Goal: Information Seeking & Learning: Learn about a topic

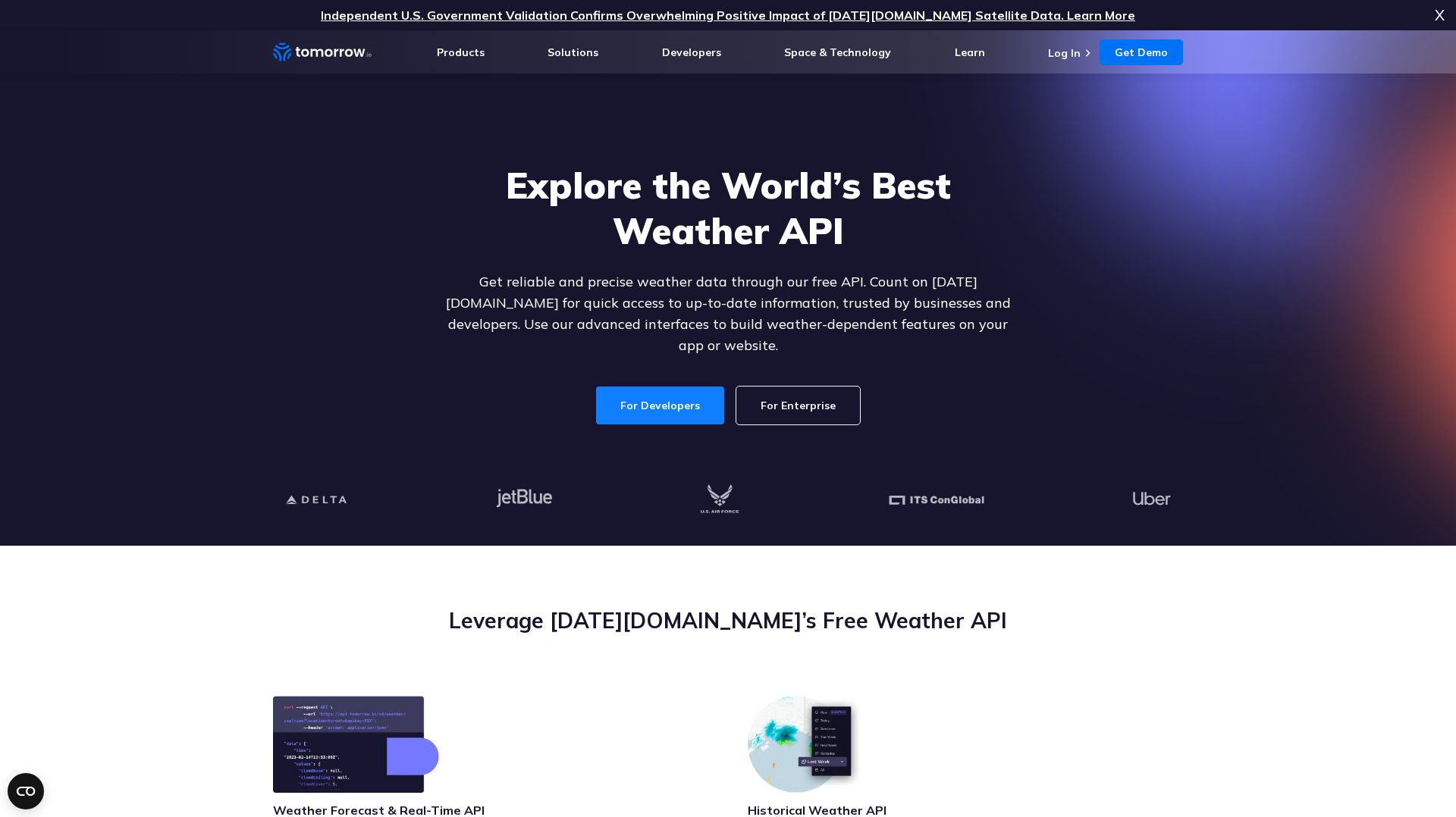
click at [662, 395] on link "For Developers" at bounding box center [660, 405] width 128 height 38
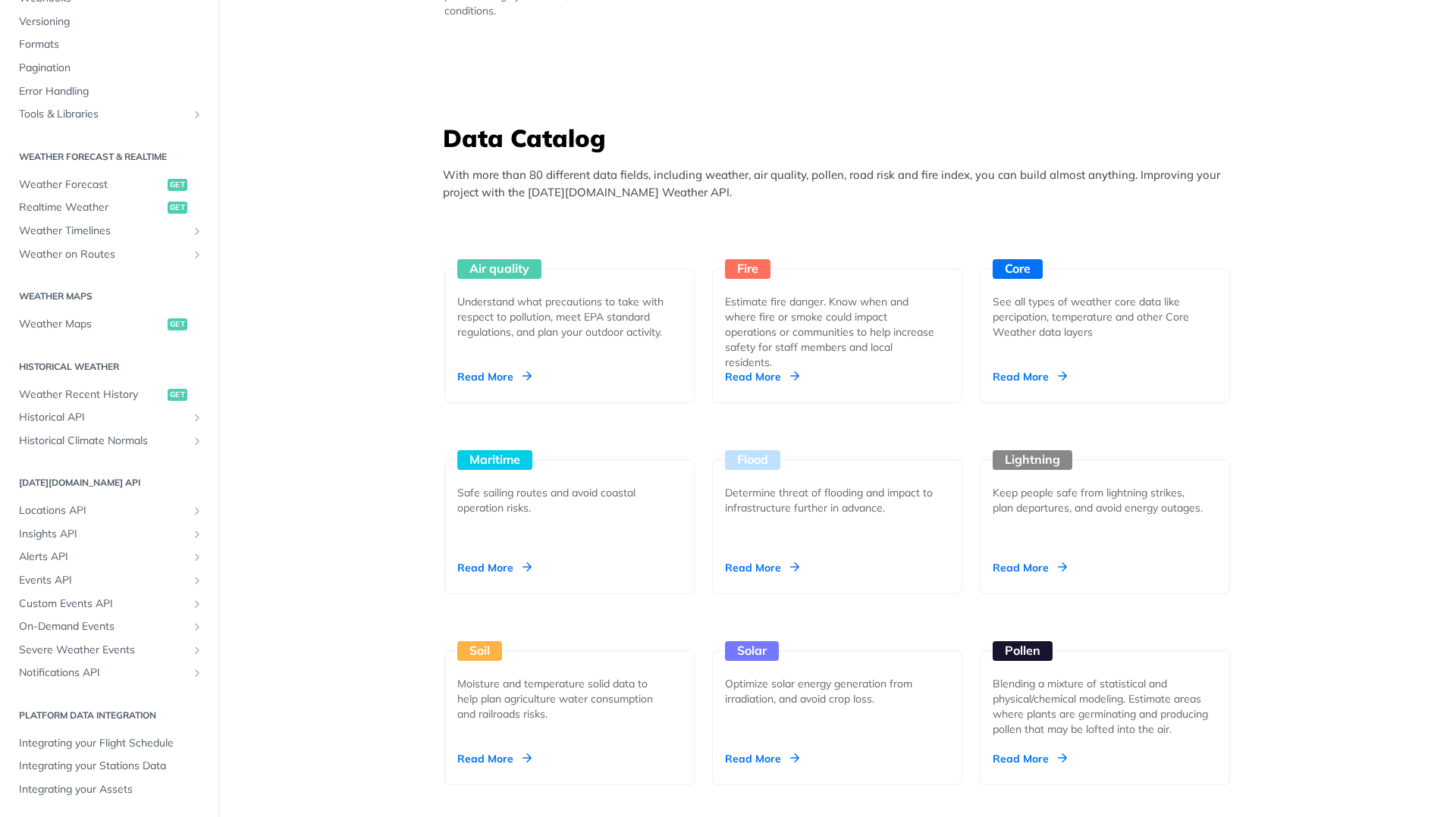
scroll to position [1237, 0]
click at [526, 373] on div "Read More" at bounding box center [494, 375] width 75 height 15
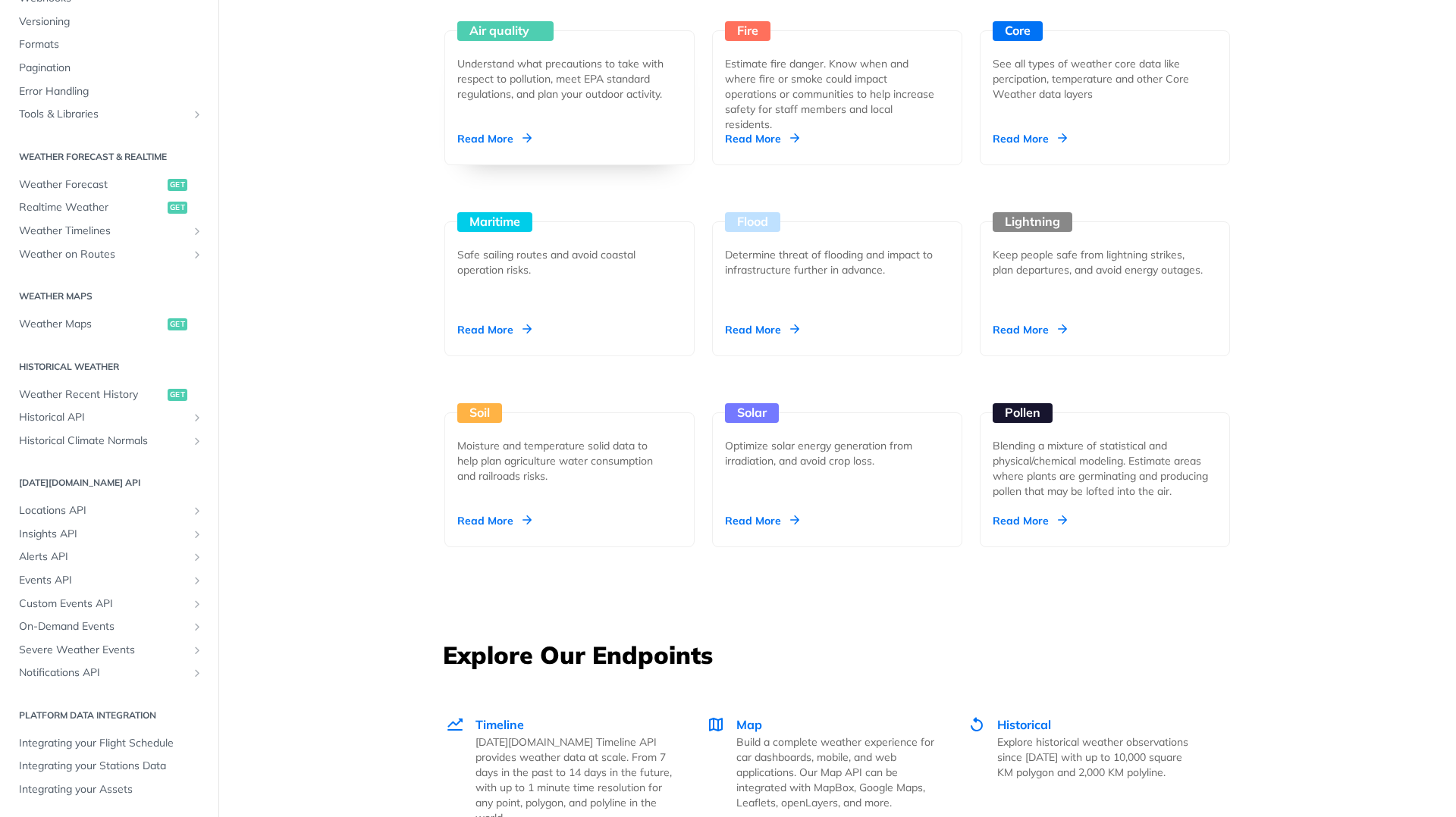
scroll to position [1475, 0]
click at [1028, 517] on div "Read More" at bounding box center [1030, 520] width 75 height 15
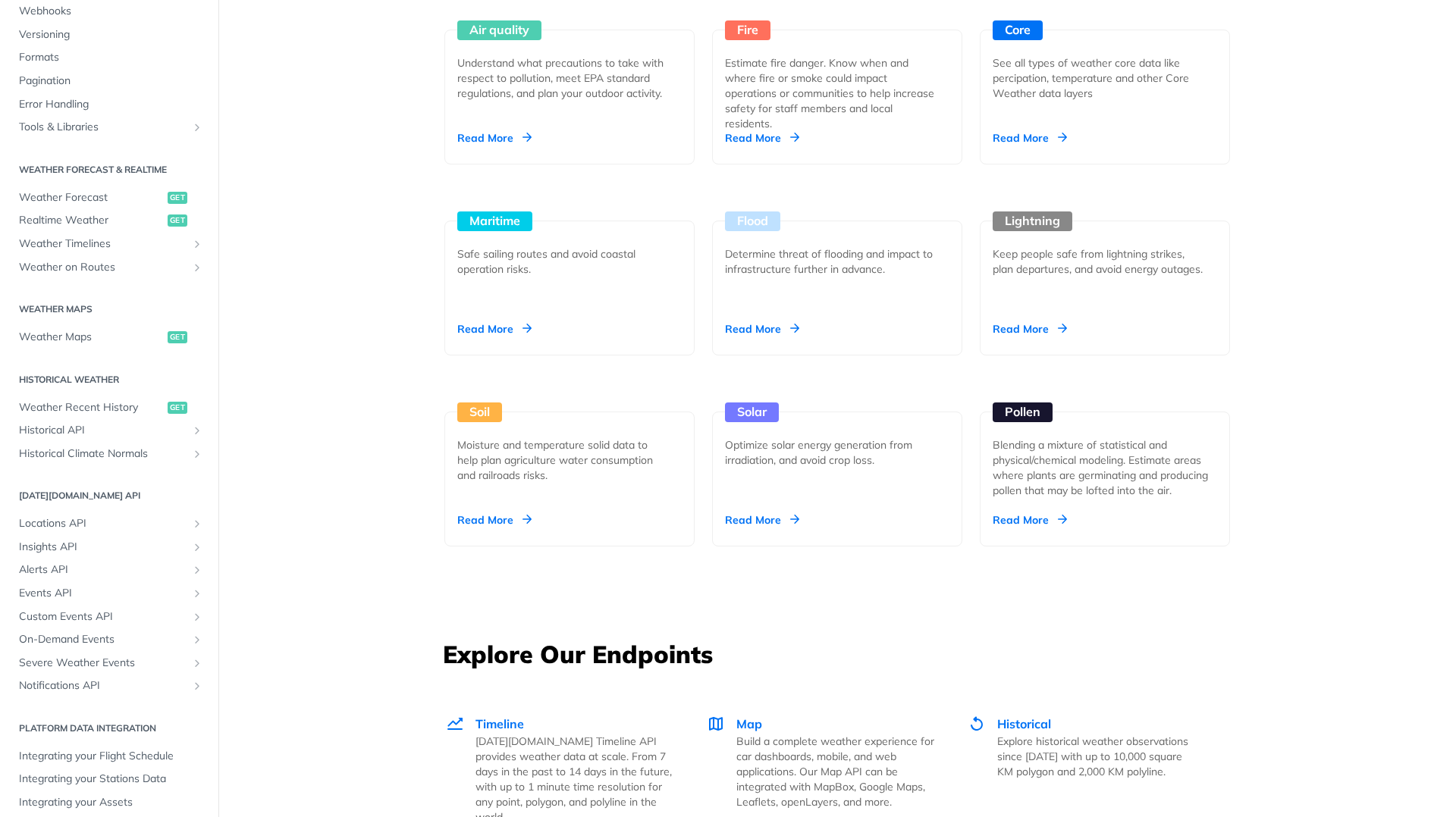
scroll to position [190, 0]
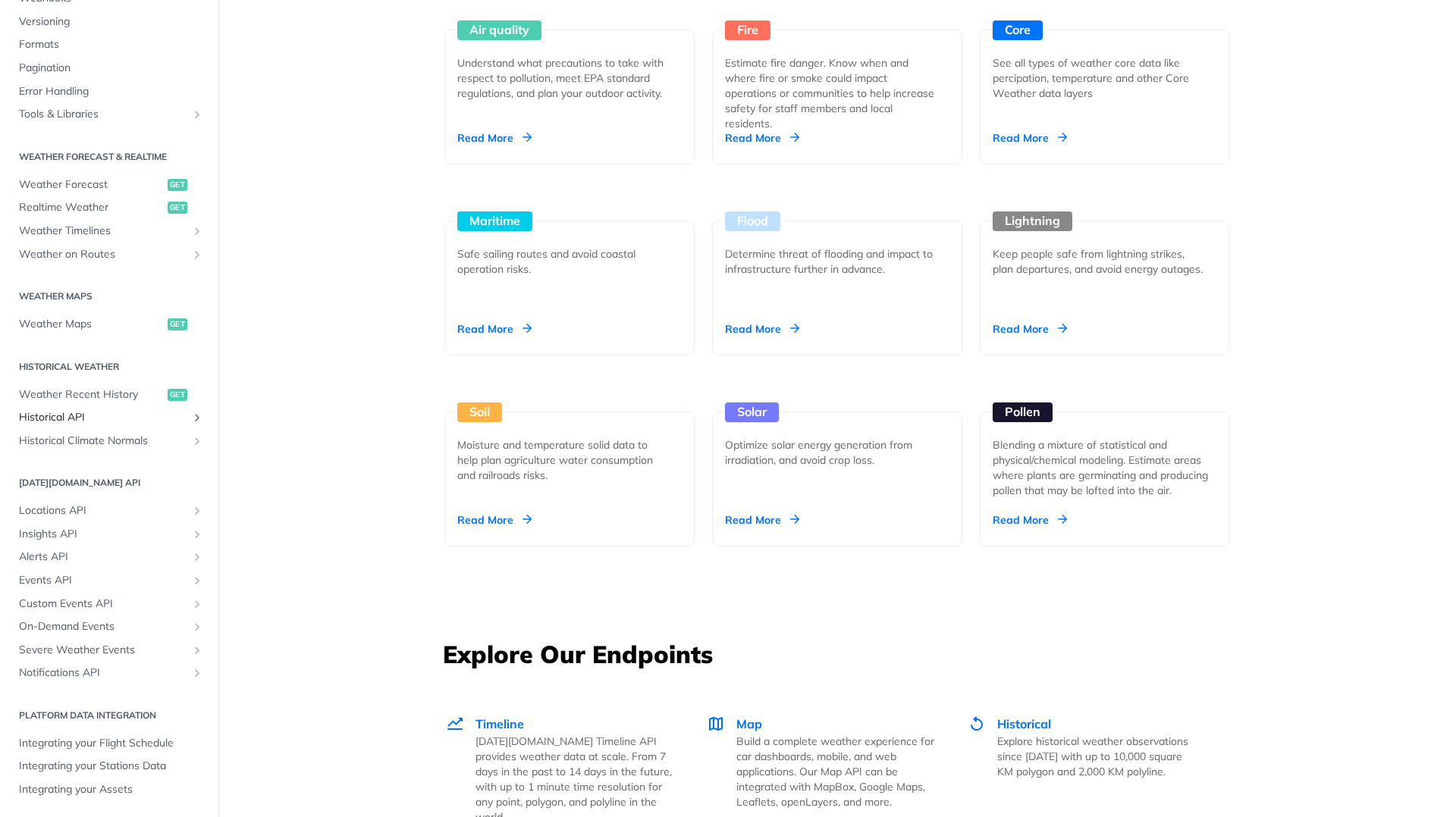
click at [193, 416] on icon "Show subpages for Historical API" at bounding box center [197, 418] width 12 height 12
click at [83, 439] on span "Retrieve Historical Weather" at bounding box center [95, 441] width 136 height 15
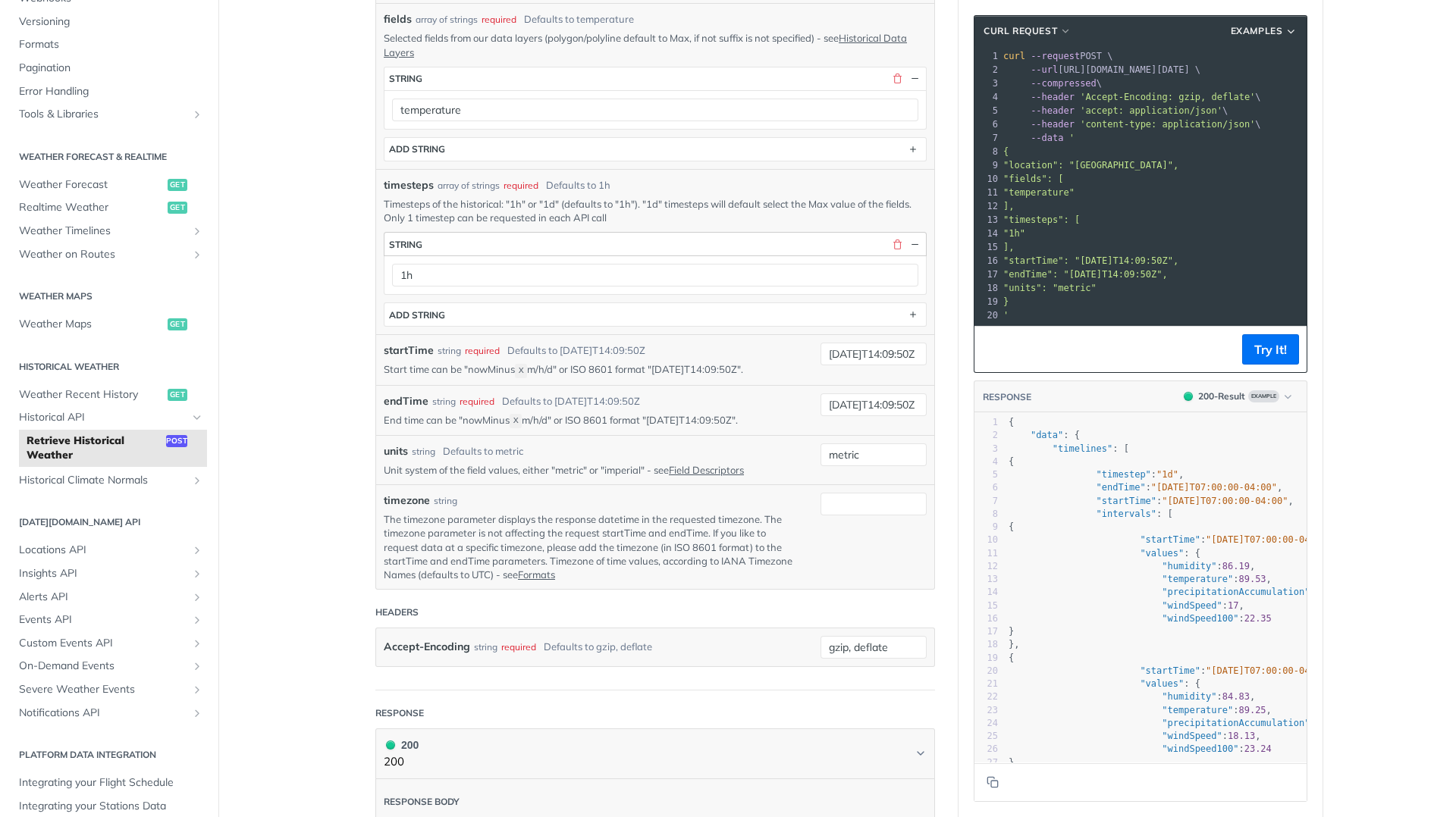
scroll to position [339, 0]
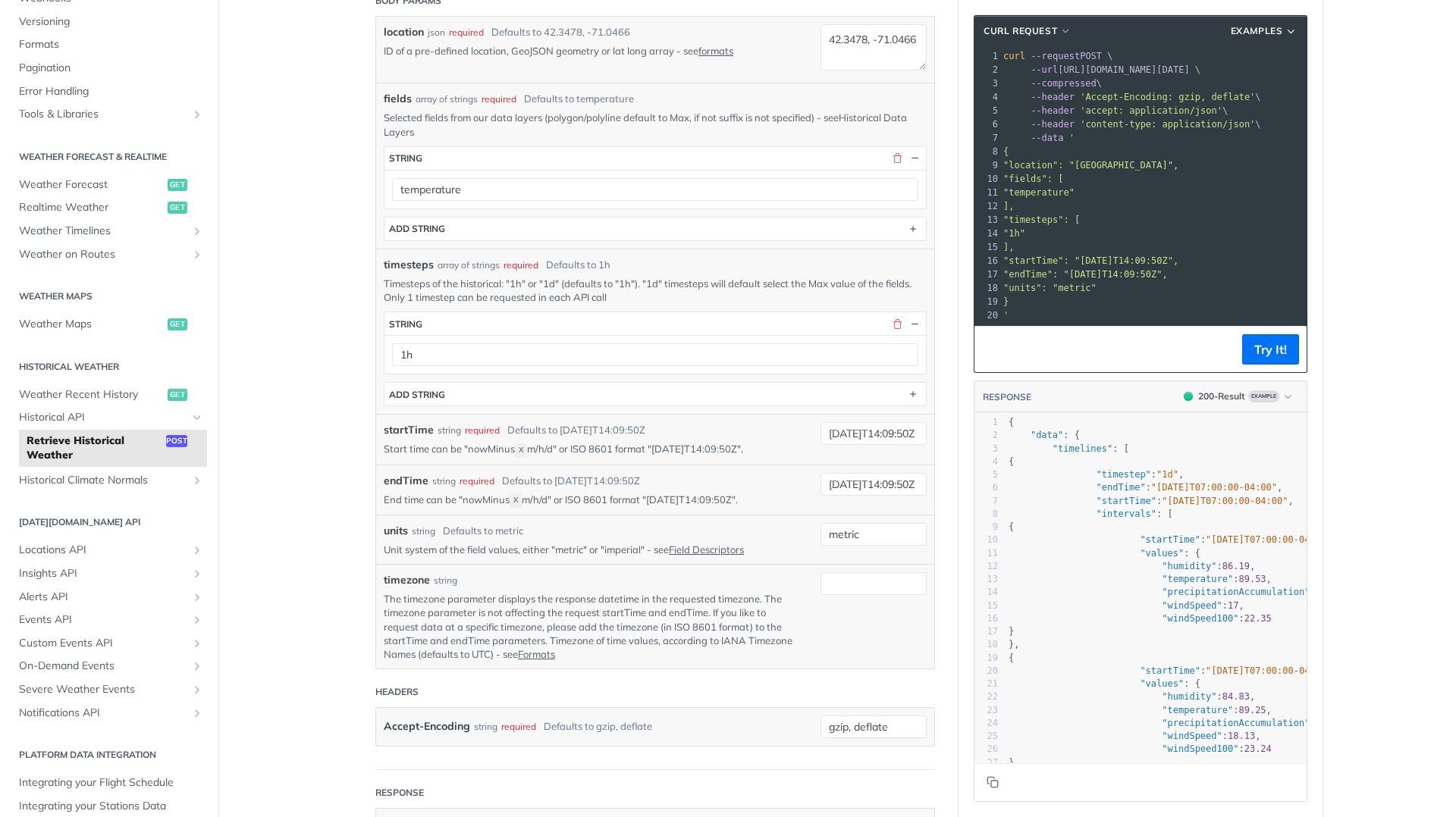
click at [886, 119] on link "Historical Data Layers" at bounding box center [645, 124] width 524 height 26
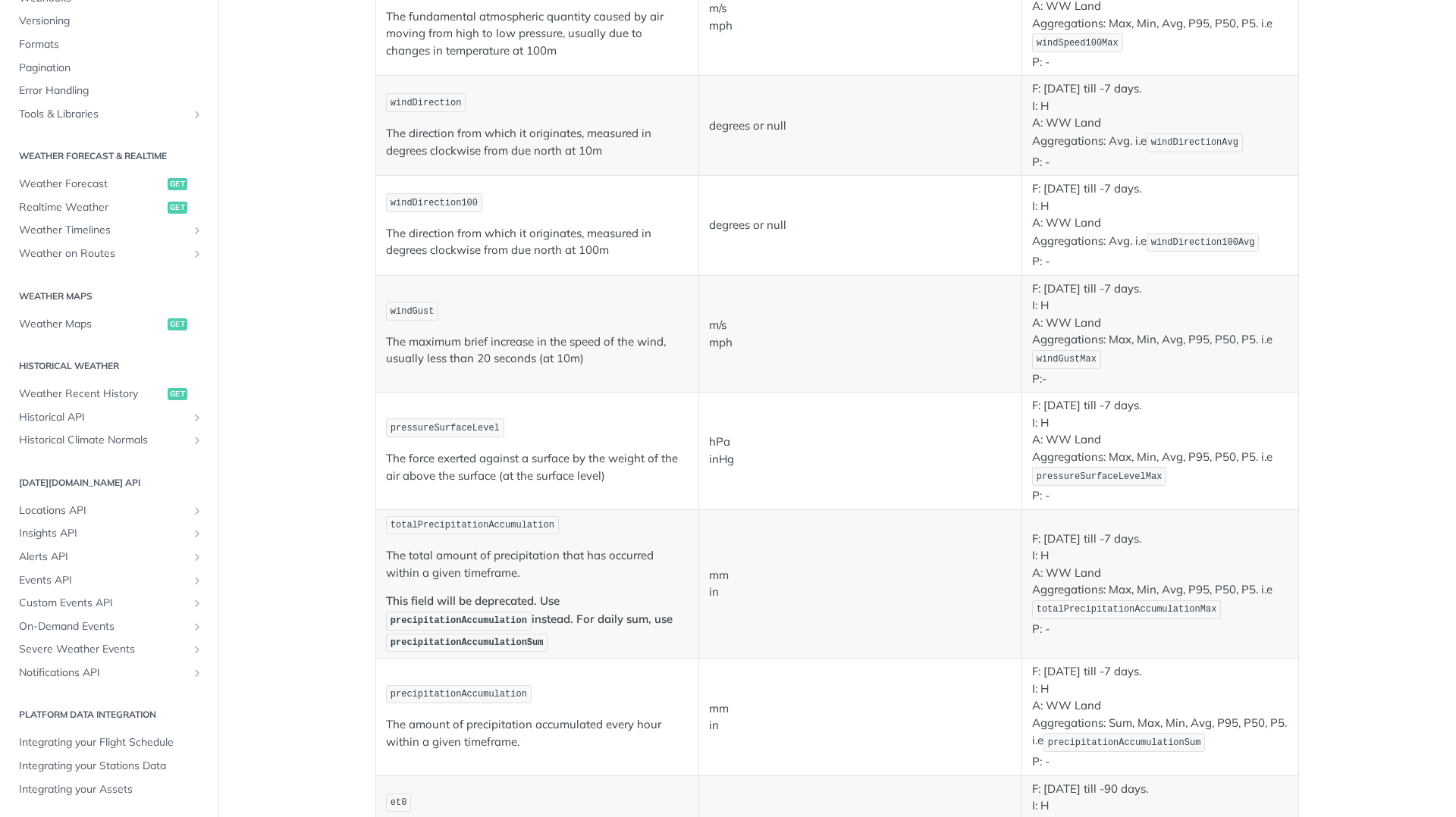
scroll to position [768, 0]
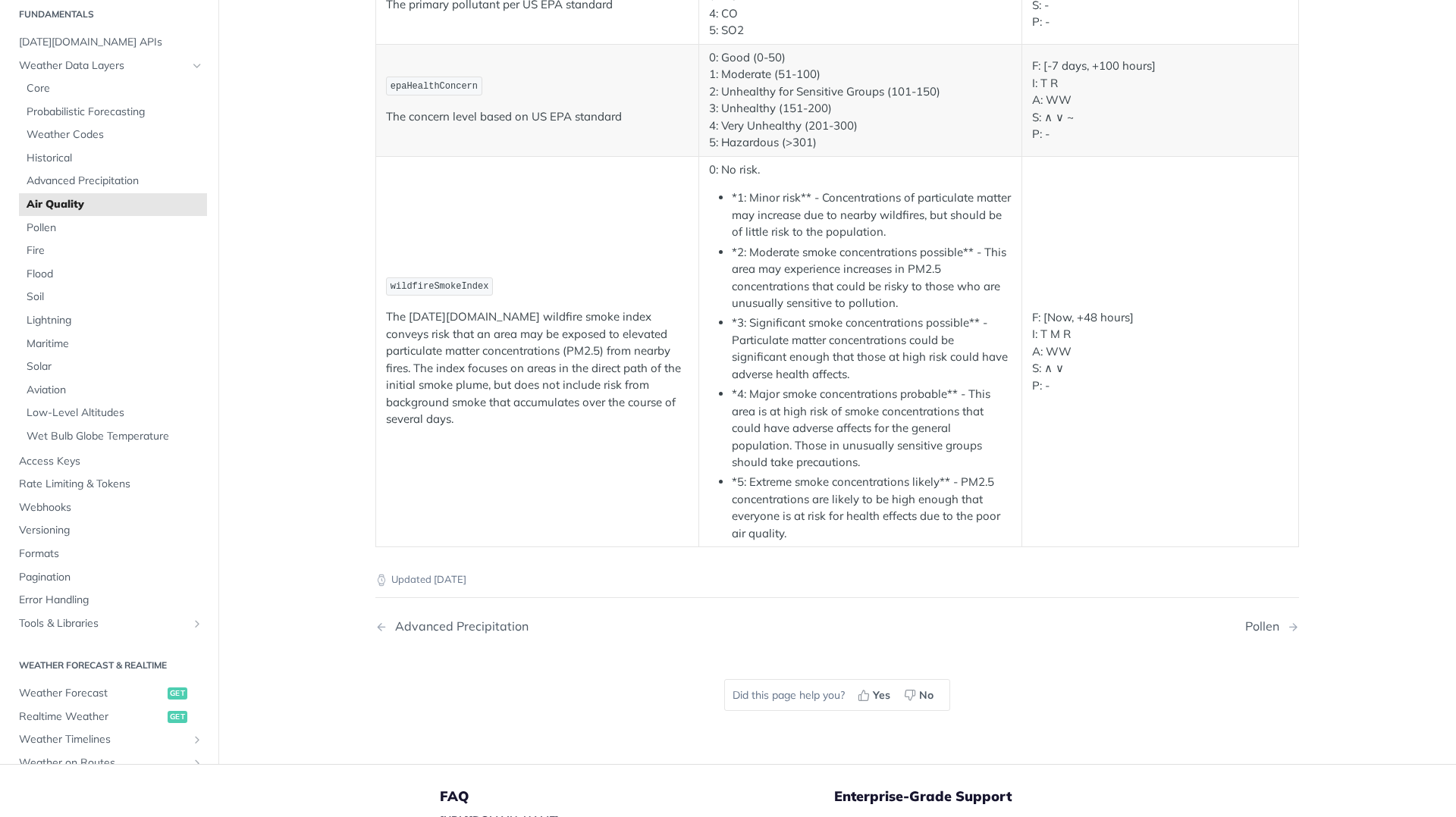
scroll to position [3033, 0]
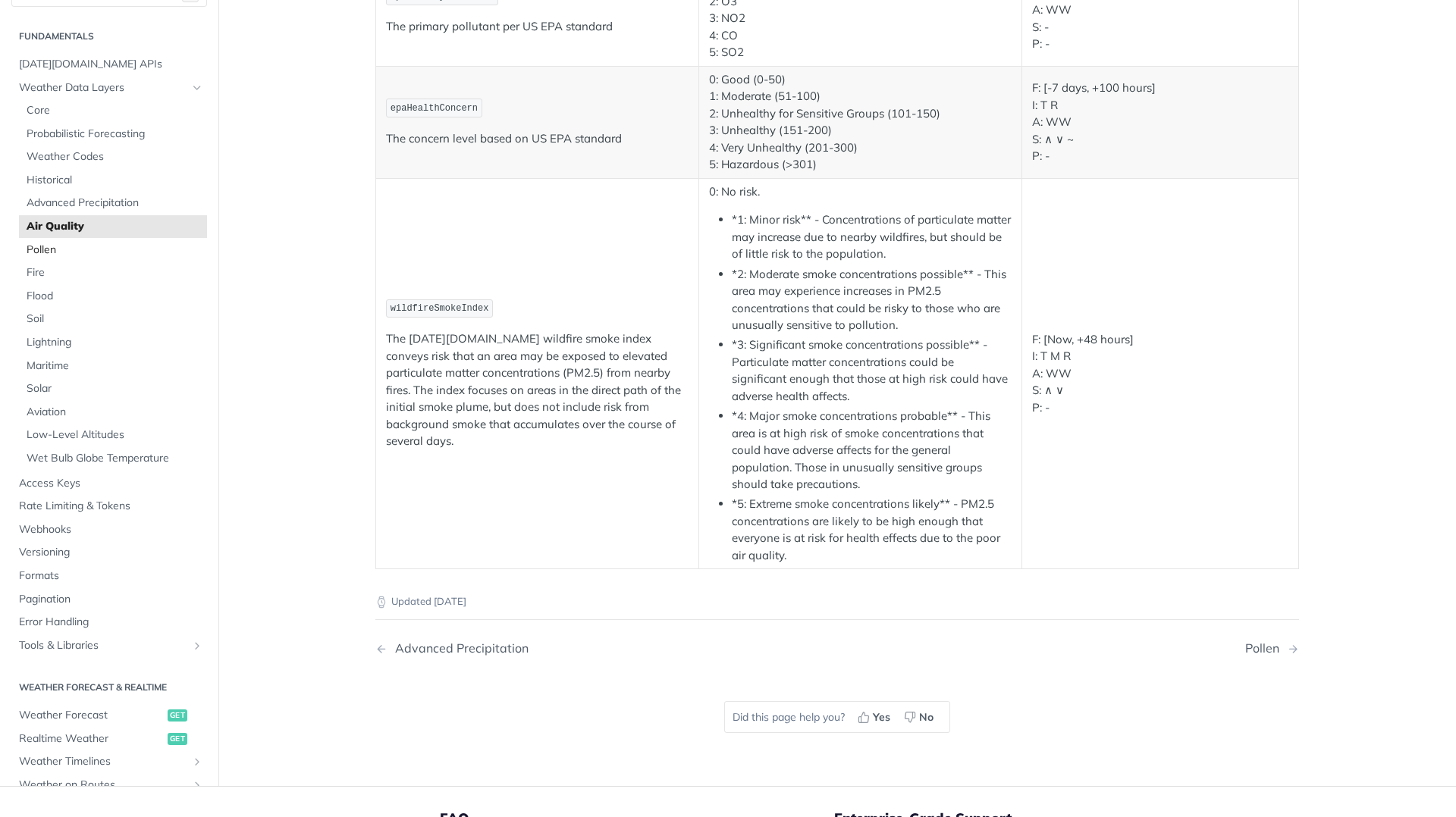
click at [45, 248] on span "Pollen" at bounding box center [115, 250] width 177 height 15
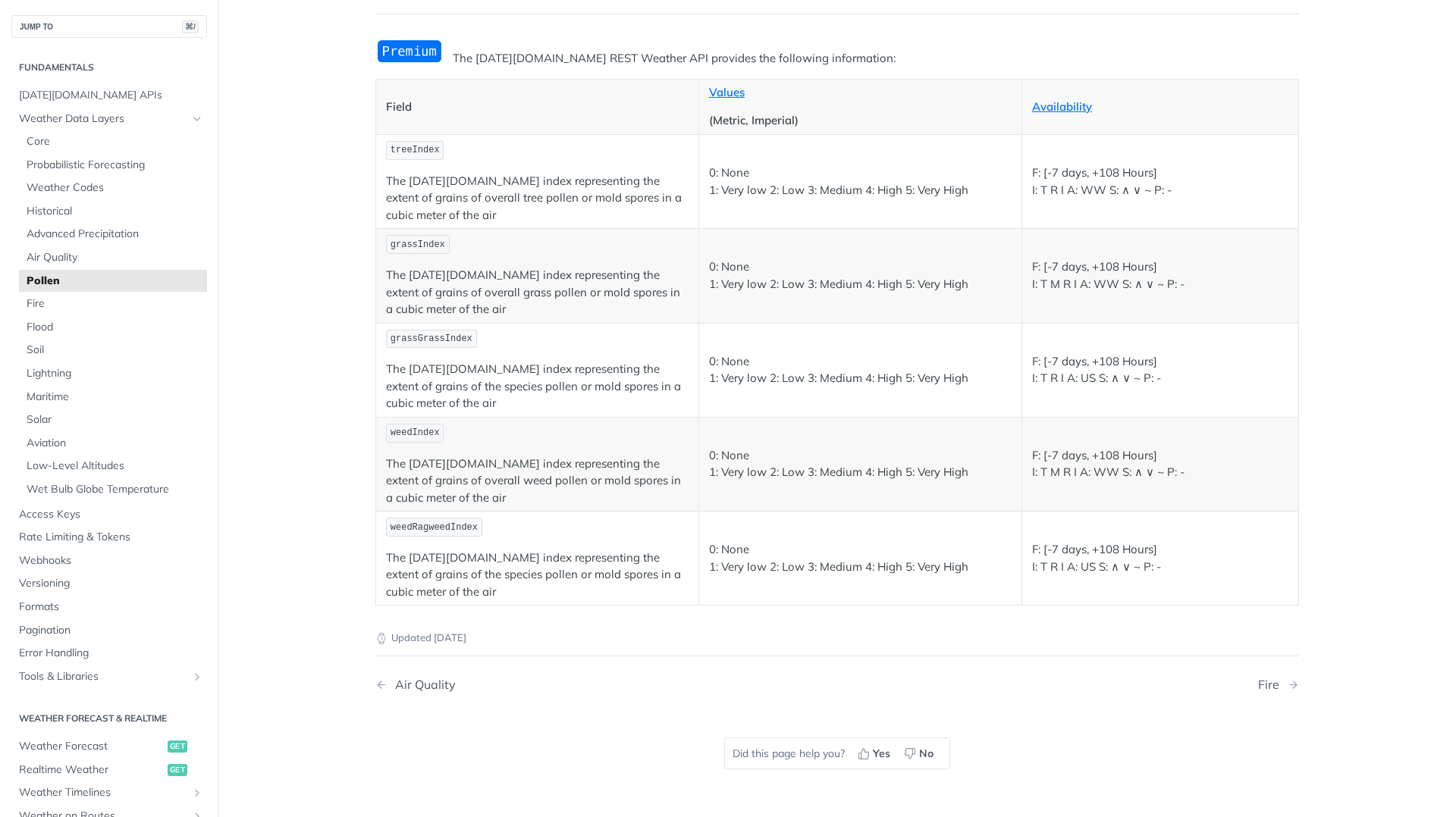
scroll to position [144, 0]
click at [726, 88] on link "Values" at bounding box center [727, 90] width 36 height 15
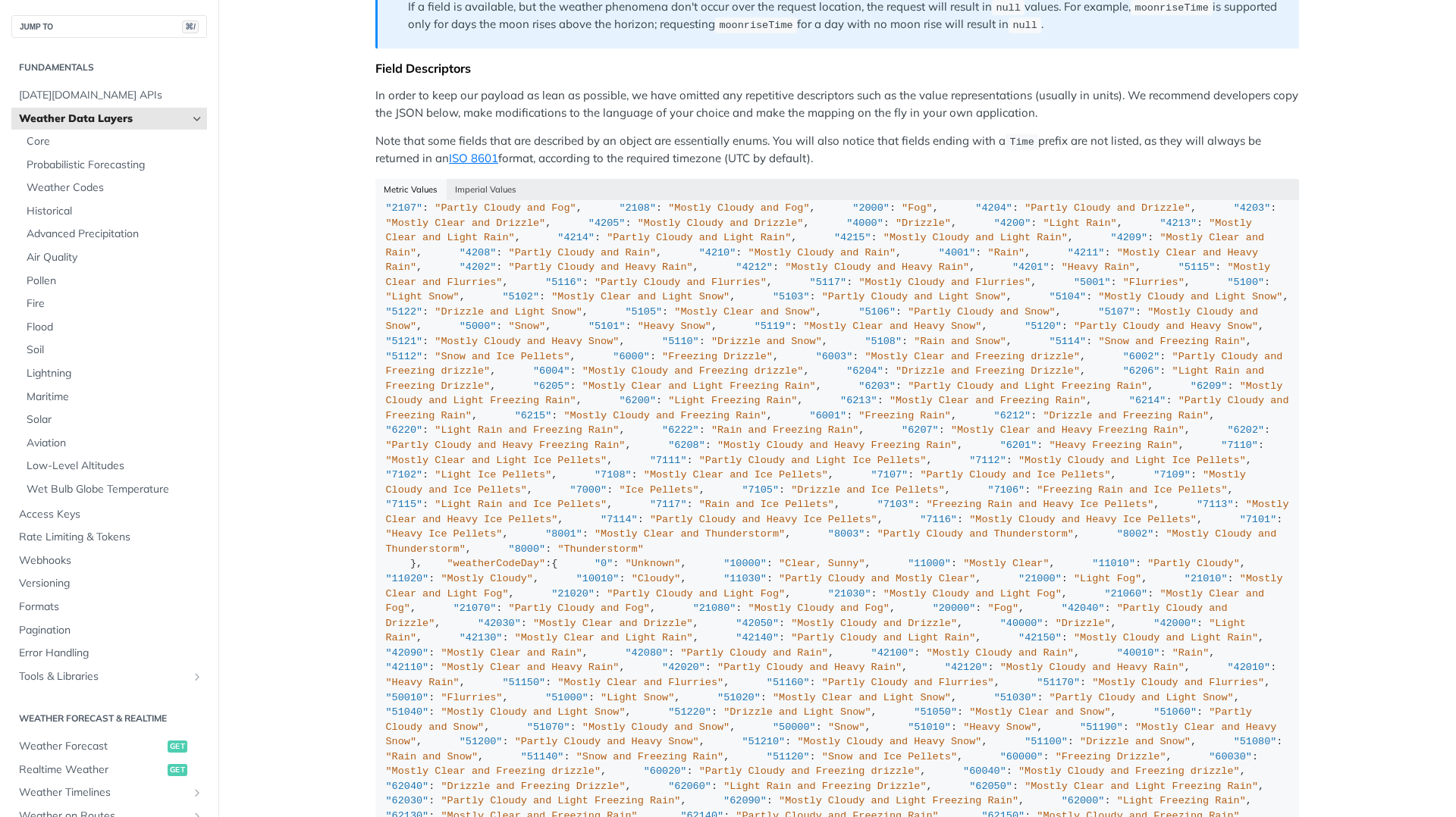
scroll to position [945, 0]
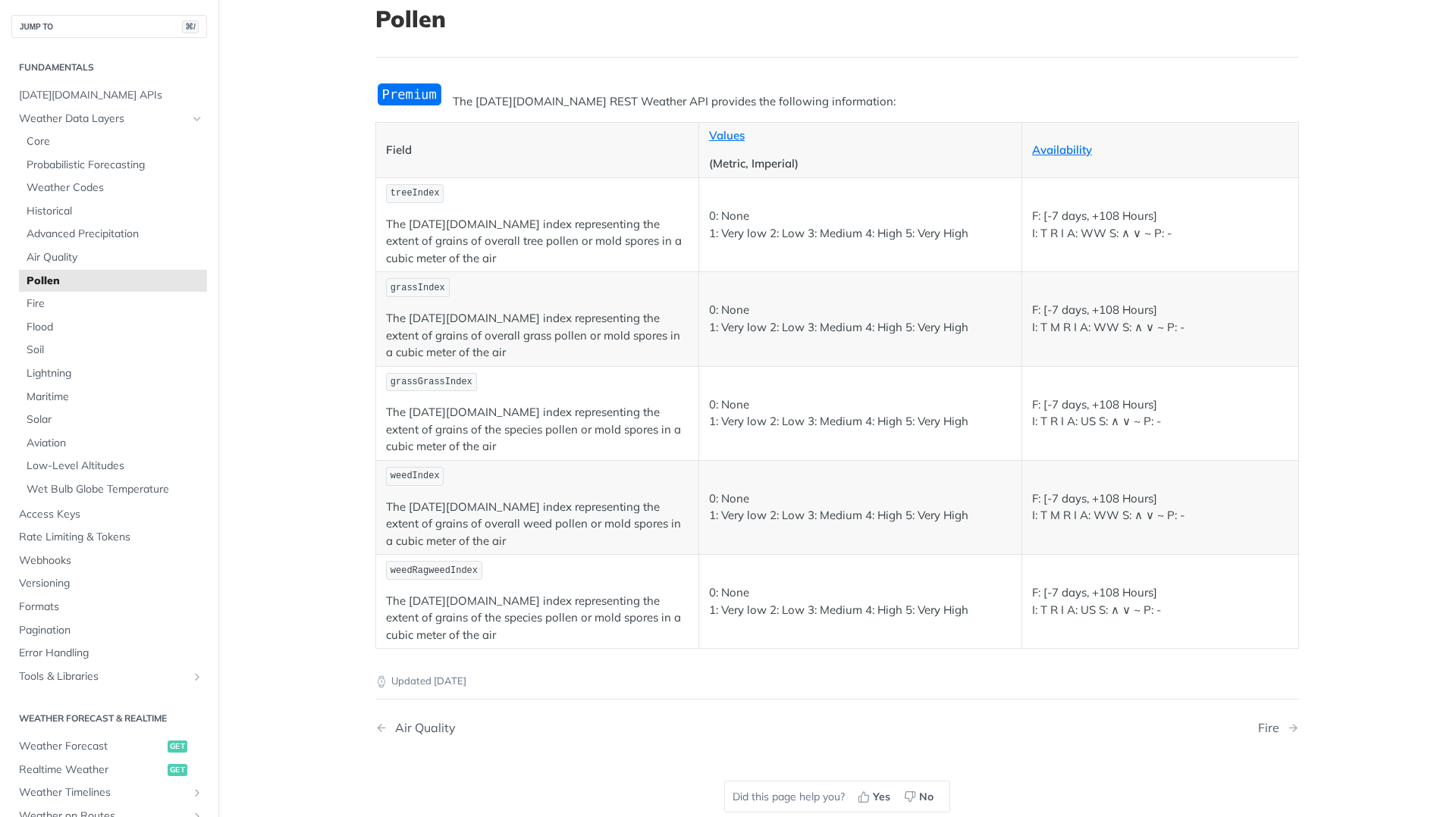
scroll to position [161, 0]
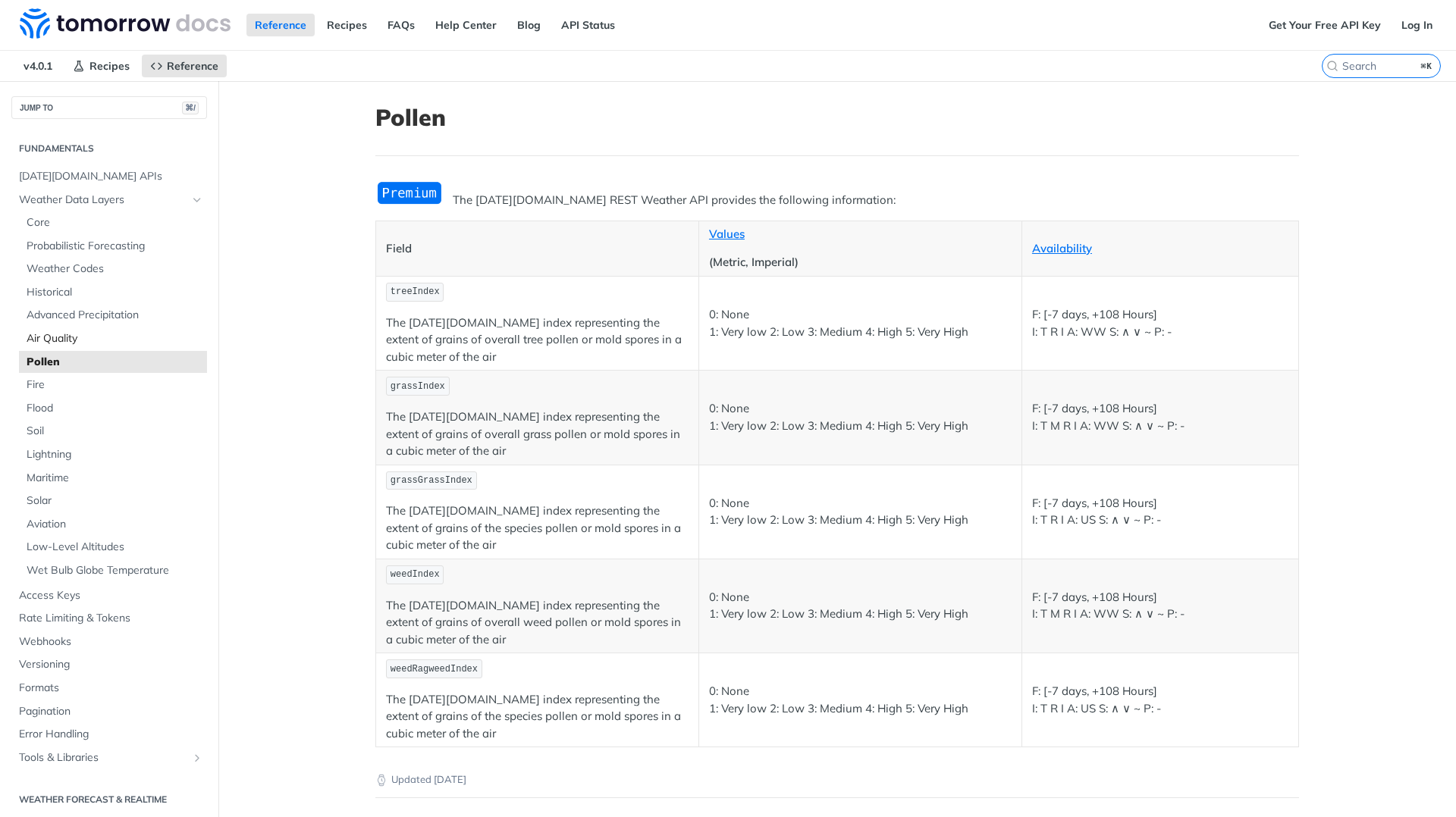
click at [57, 337] on span "Air Quality" at bounding box center [115, 339] width 177 height 15
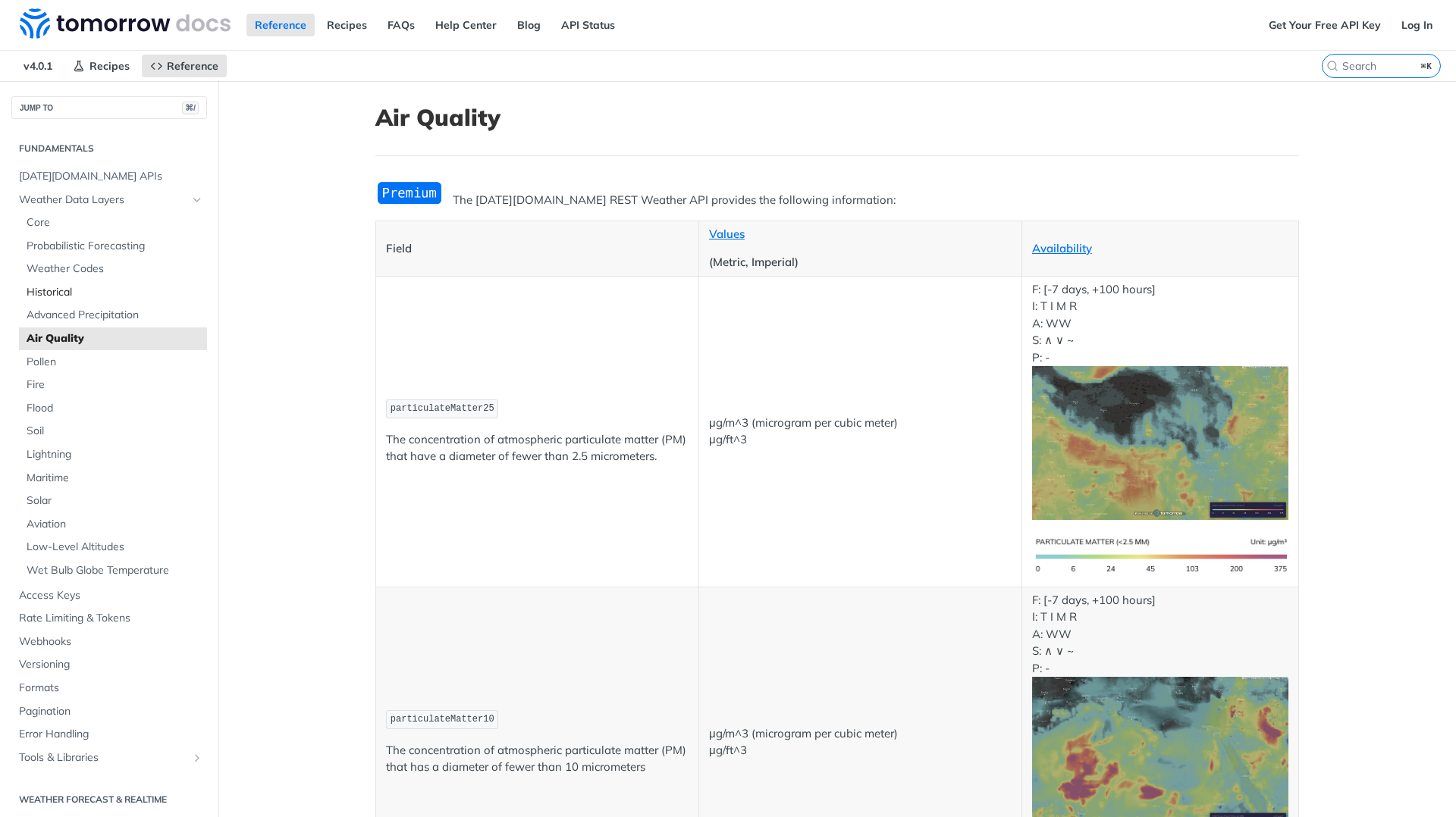
click at [71, 293] on span "Historical" at bounding box center [115, 293] width 177 height 15
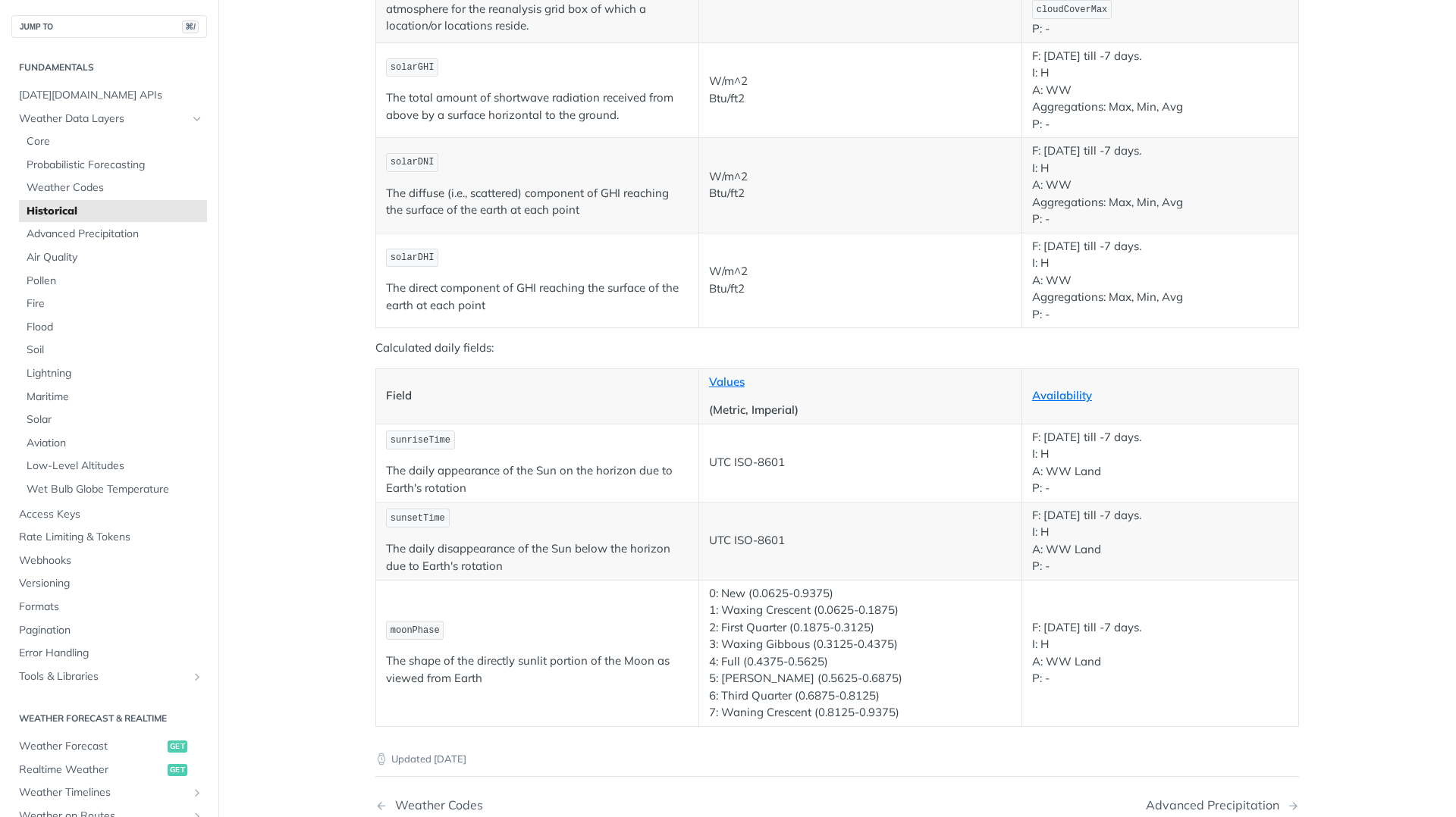
scroll to position [2546, 0]
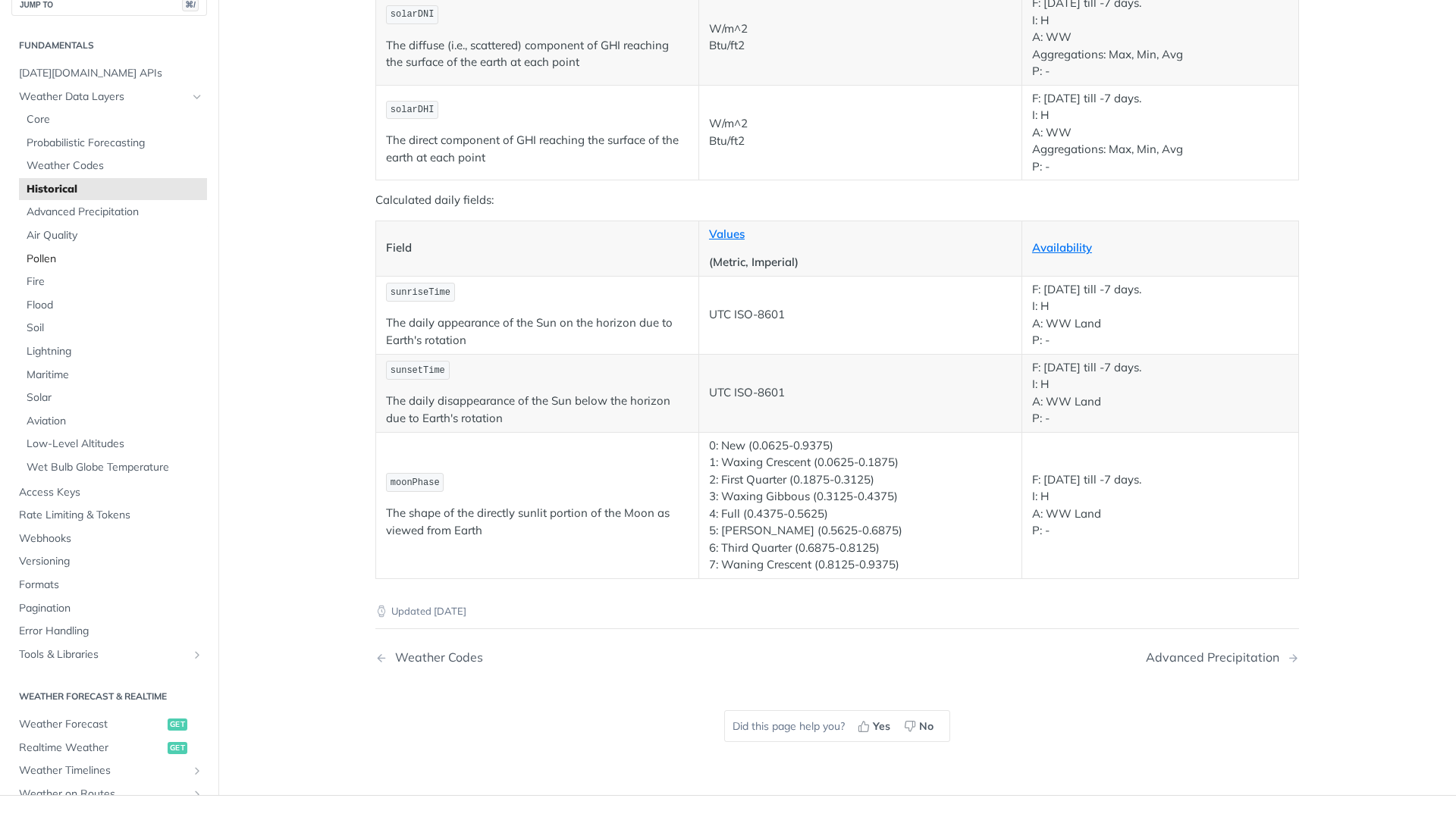
click at [40, 259] on span "Pollen" at bounding box center [115, 259] width 177 height 15
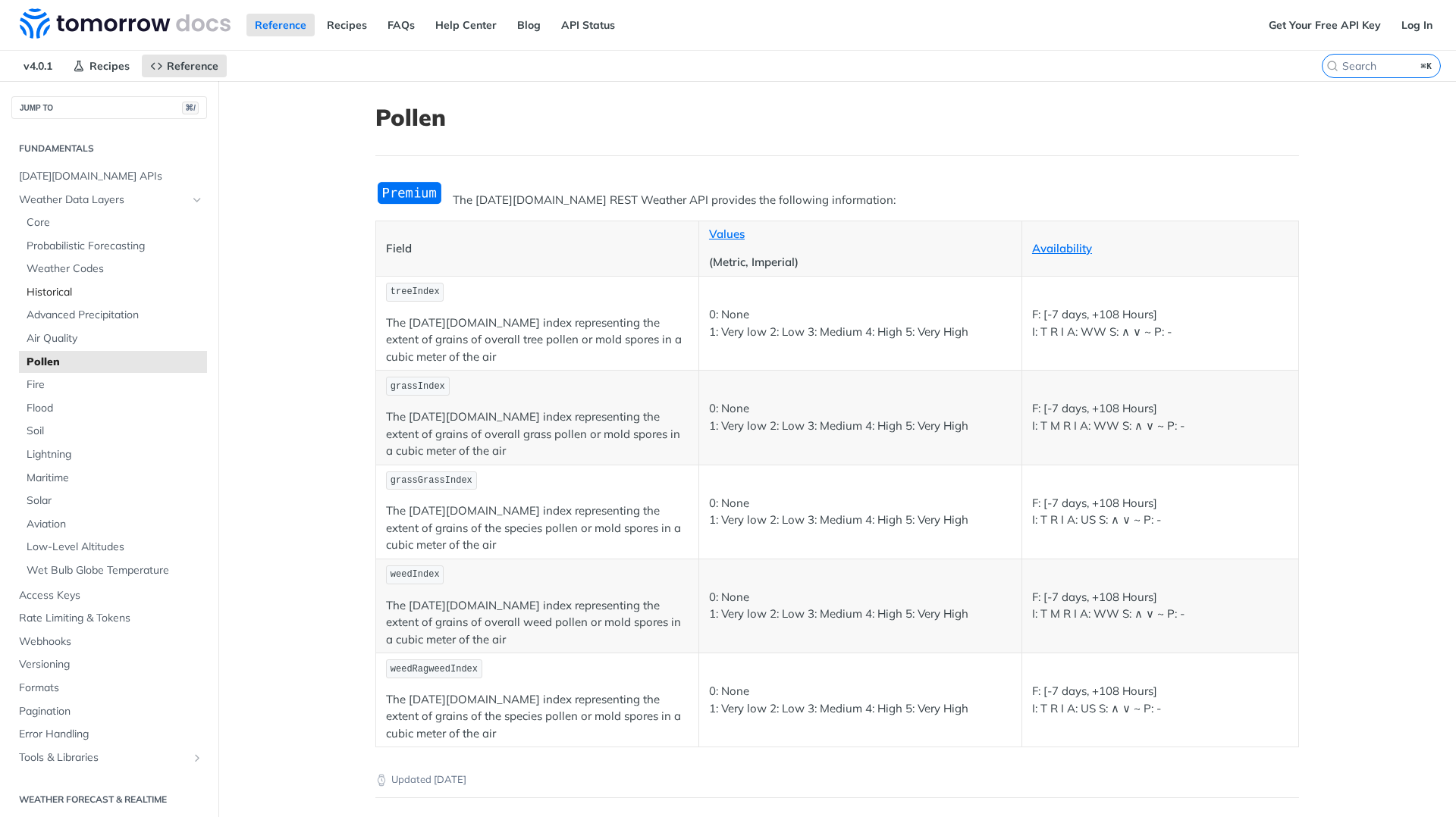
click at [54, 286] on span "Historical" at bounding box center [115, 293] width 177 height 15
